Goal: Entertainment & Leisure: Consume media (video, audio)

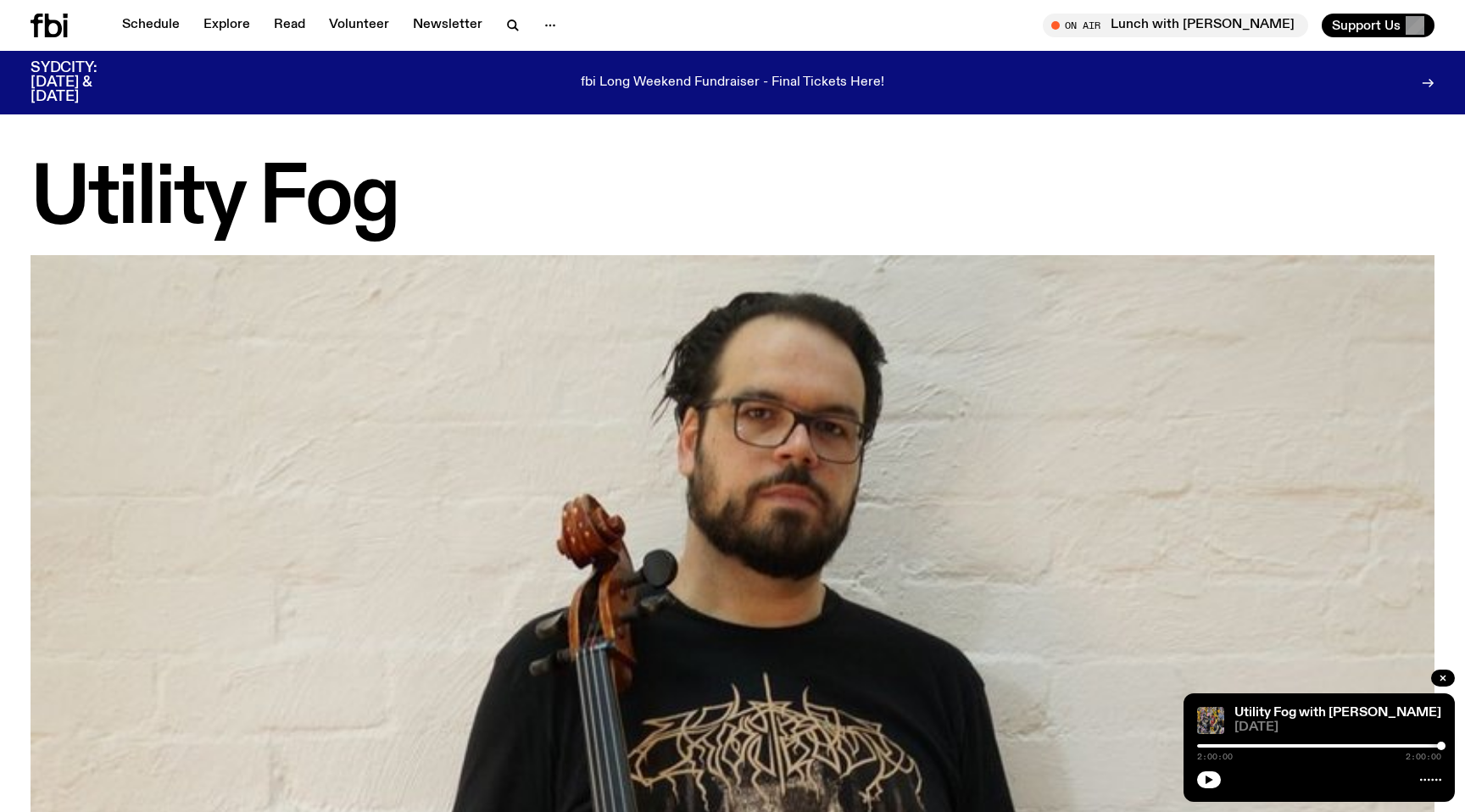
scroll to position [1551, 0]
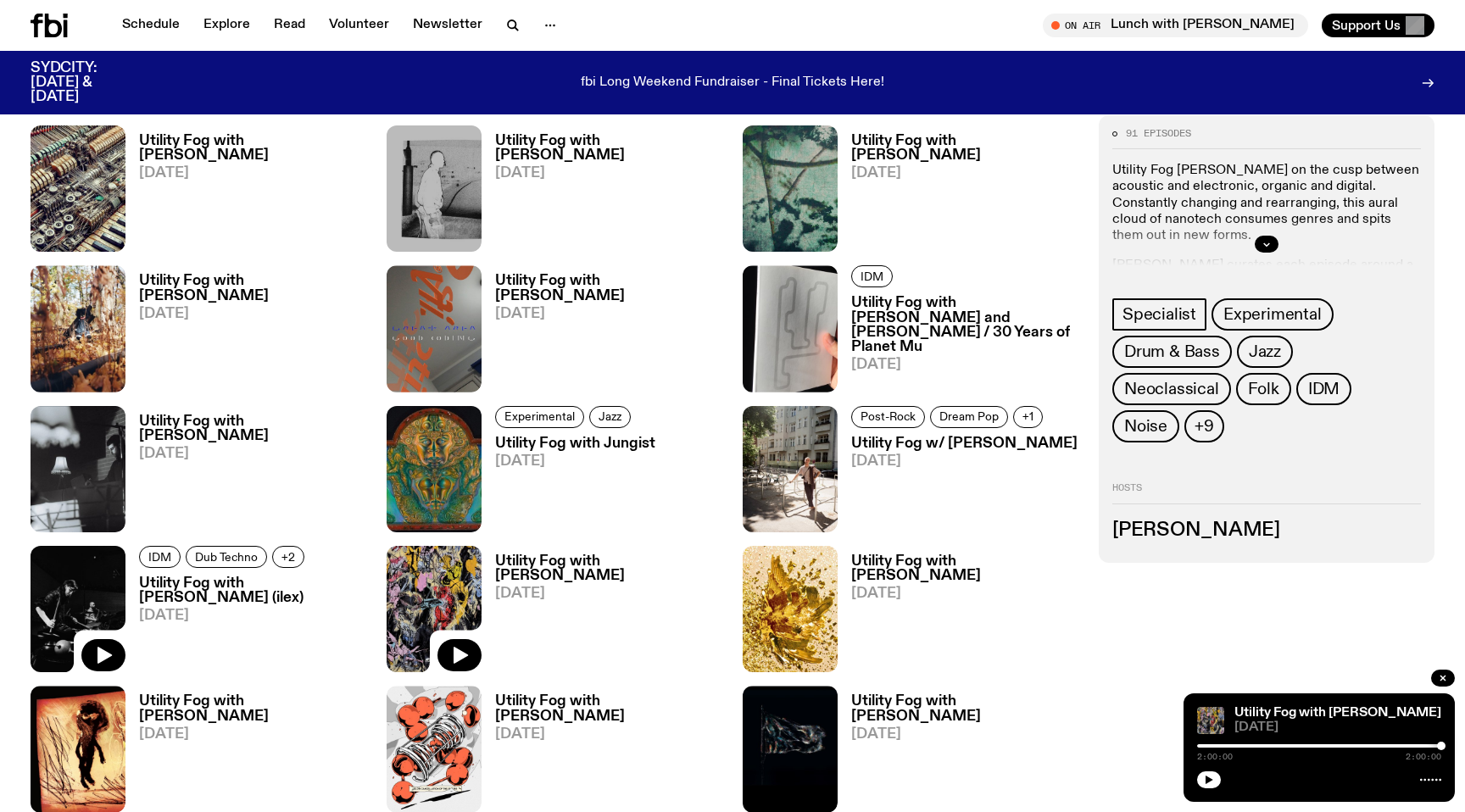
click at [69, 594] on img at bounding box center [78, 608] width 95 height 126
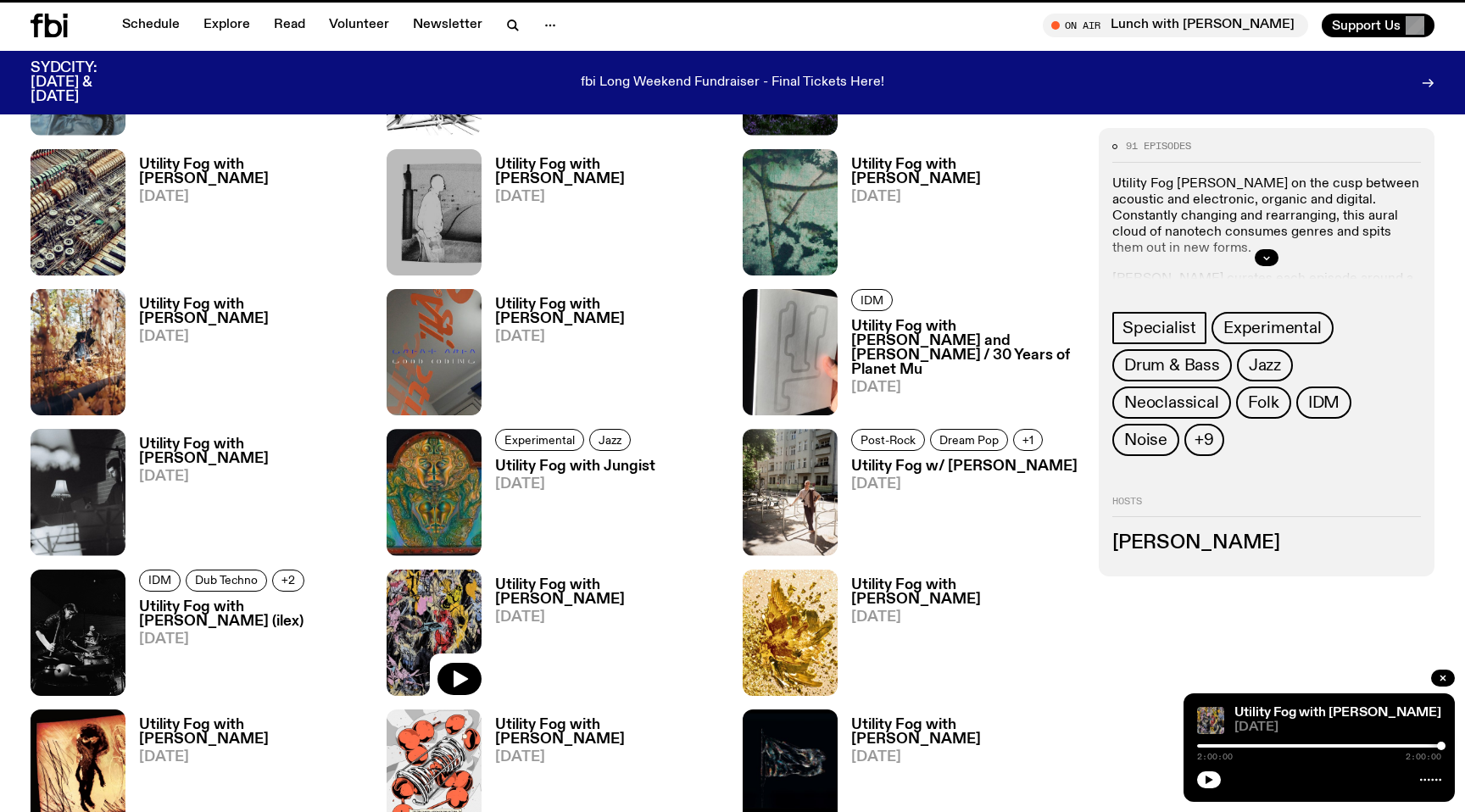
scroll to position [1537, 0]
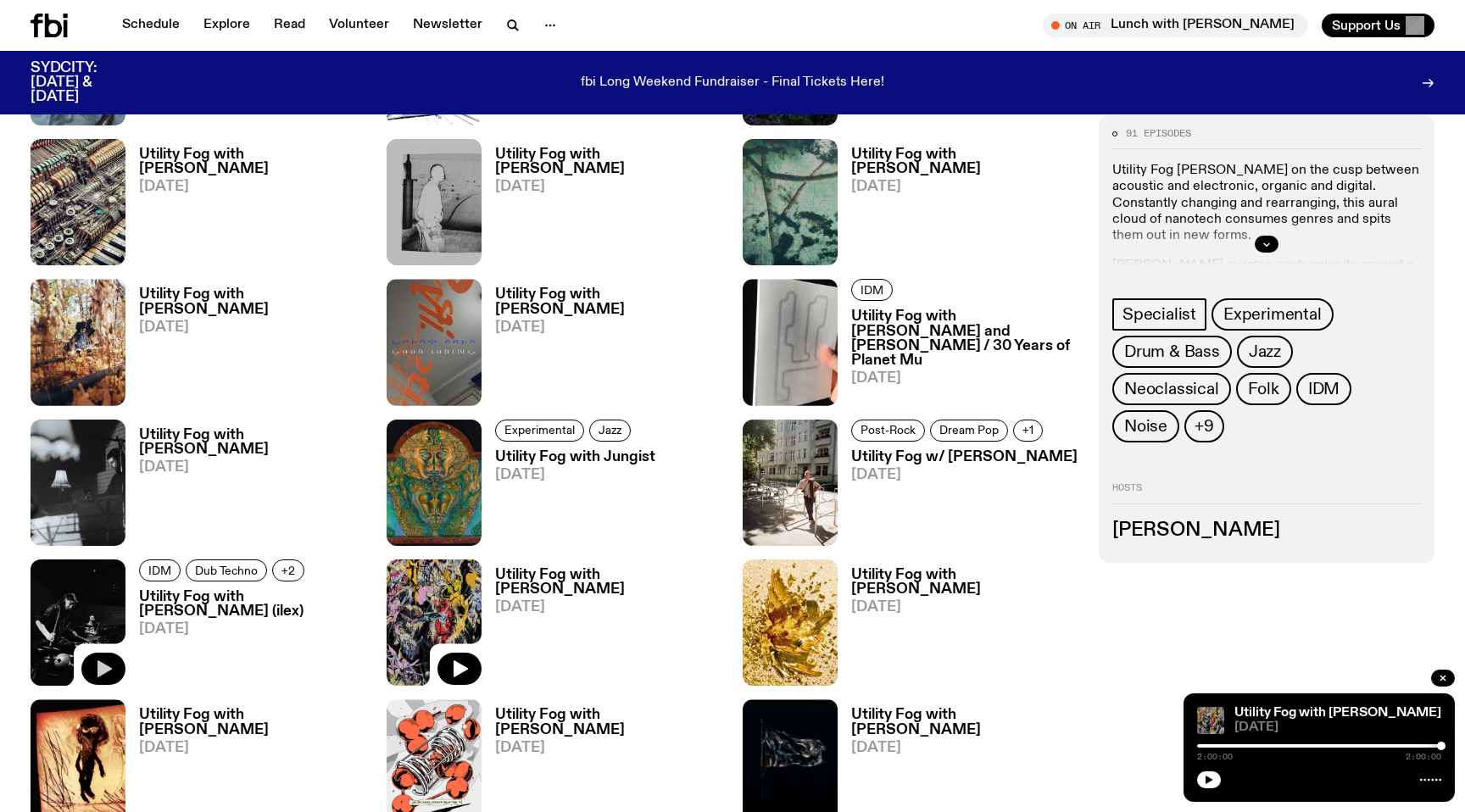
click at [106, 672] on icon "button" at bounding box center [105, 669] width 14 height 17
click at [919, 2] on div "Schedule Explore Read Volunteer Newsletter On Air Lunch with Louisa Christie Tu…" at bounding box center [732, 25] width 1465 height 51
